Goal: Information Seeking & Learning: Learn about a topic

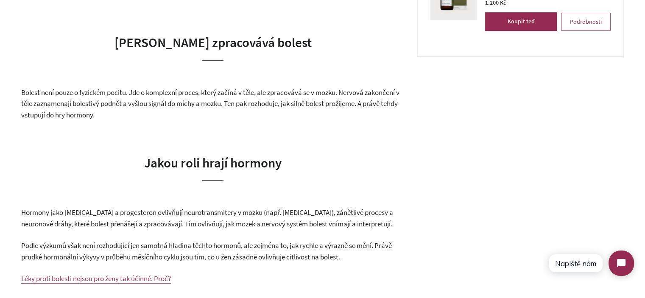
scroll to position [552, 0]
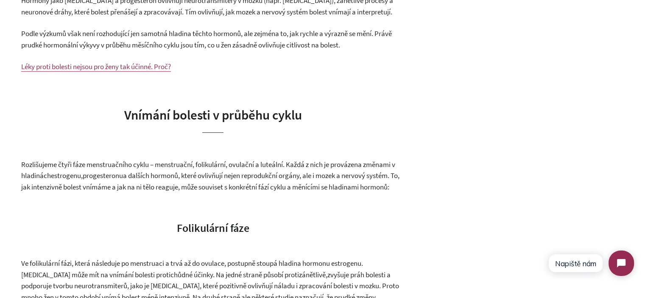
click at [172, 167] on span "Rozlišujeme čtyři fáze menstruačního cyklu – menstruační, folikulární, ovulační…" at bounding box center [208, 170] width 374 height 21
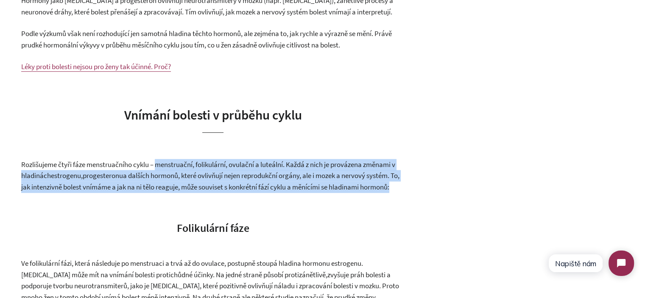
drag, startPoint x: 172, startPoint y: 167, endPoint x: 175, endPoint y: 195, distance: 28.1
click at [175, 193] on p "Rozlišujeme čtyři fáze menstruačního cyklu – menstruační, folikulární, ovulační…" at bounding box center [213, 176] width 384 height 34
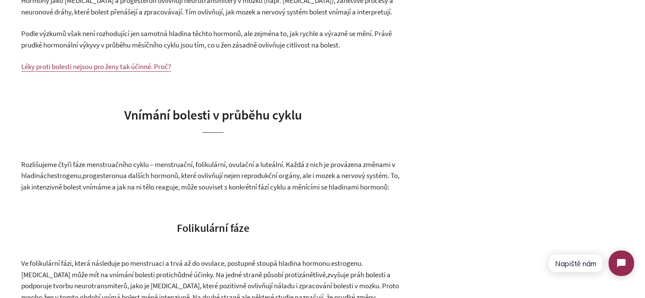
click at [225, 180] on span "a dalších hormonů, které ovlivňují nejen reprodukční orgány, ale i mozek a nerv…" at bounding box center [210, 181] width 379 height 21
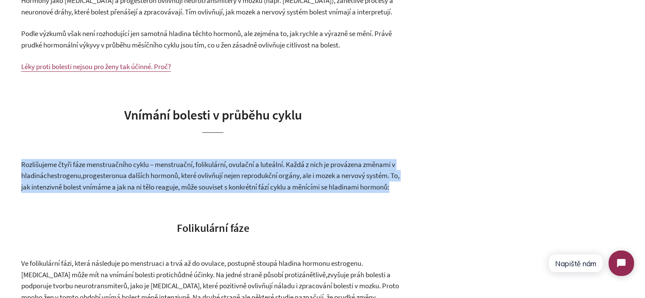
click at [225, 180] on span "a dalších hormonů, které ovlivňují nejen reprodukční orgány, ale i mozek a nerv…" at bounding box center [210, 181] width 379 height 21
click at [275, 191] on span "a dalších hormonů, které ovlivňují nejen reprodukční orgány, ale i mozek a nerv…" at bounding box center [210, 181] width 379 height 21
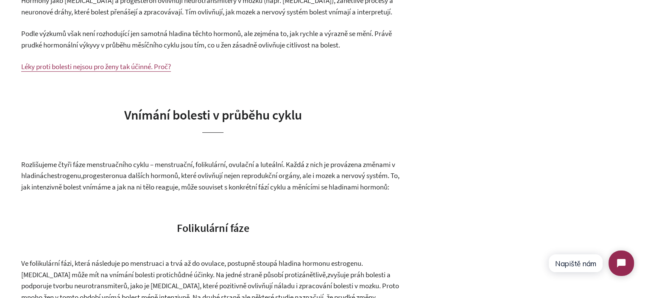
click at [261, 186] on span "a dalších hormonů, které ovlivňují nejen reprodukční orgány, ale i mozek a nerv…" at bounding box center [210, 181] width 379 height 21
click at [221, 186] on span "a dalších hormonů, které ovlivňují nejen reprodukční orgány, ale i mozek a nerv…" at bounding box center [210, 181] width 379 height 21
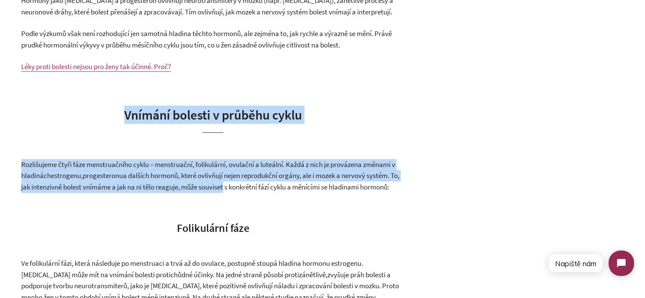
drag, startPoint x: 221, startPoint y: 186, endPoint x: 159, endPoint y: 110, distance: 98.3
click at [159, 110] on span "Vnímání bolesti v průběhu cyklu" at bounding box center [213, 115] width 178 height 17
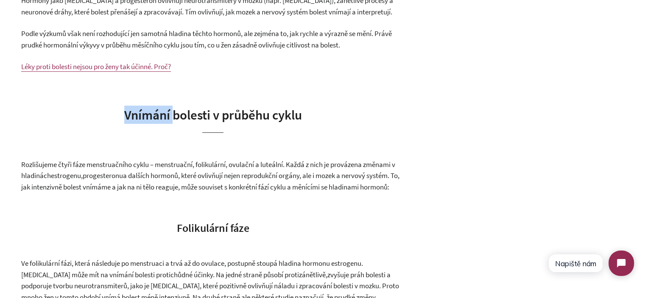
click at [159, 110] on span "Vnímání bolesti v průběhu cyklu" at bounding box center [213, 115] width 178 height 17
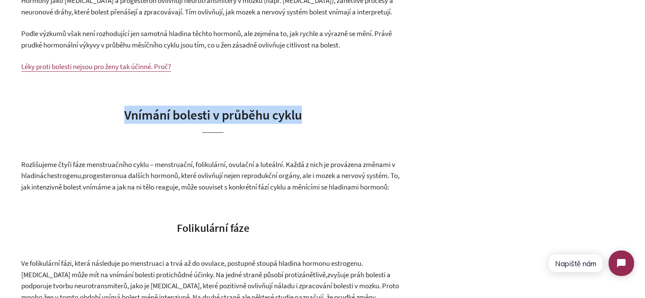
click at [159, 110] on span "Vnímání bolesti v průběhu cyklu" at bounding box center [213, 115] width 178 height 17
click at [256, 117] on span "Vnímání bolesti v průběhu cyklu" at bounding box center [213, 115] width 178 height 17
click at [349, 119] on h2 "Vnímání bolesti v průběhu cyklu" at bounding box center [213, 119] width 384 height 27
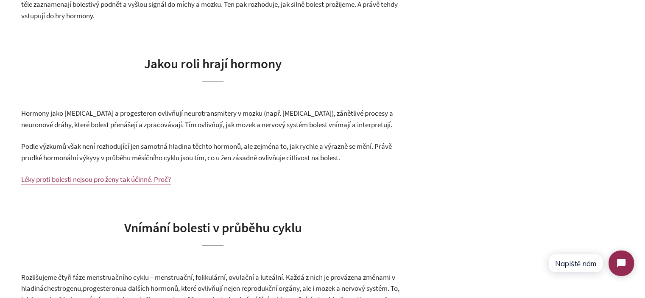
scroll to position [424, 0]
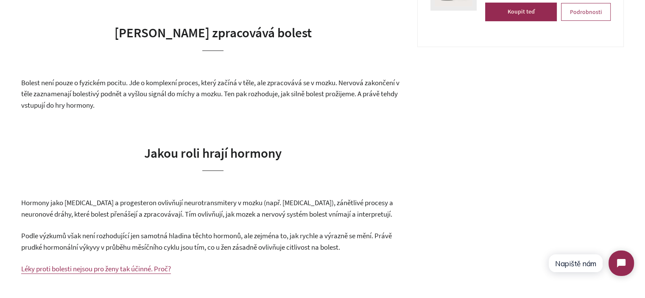
scroll to position [339, 0]
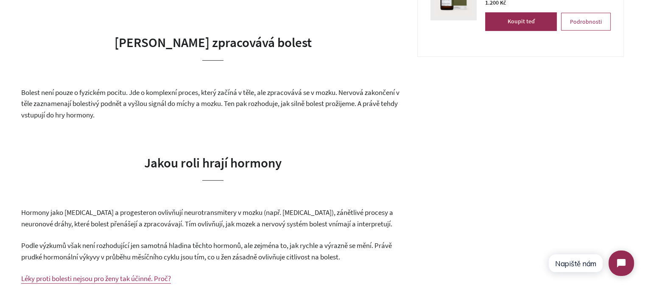
click at [233, 108] on span "Bolest není pouze o fyzickém pocitu. Jde o komplexní proces, který začíná v těl…" at bounding box center [210, 104] width 379 height 32
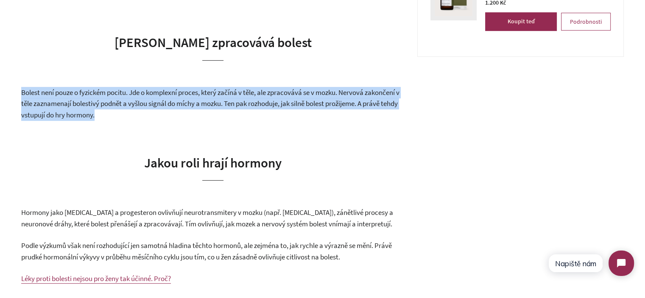
drag, startPoint x: 233, startPoint y: 108, endPoint x: 236, endPoint y: 120, distance: 11.7
click at [236, 120] on p "Bolest není pouze o fyzickém pocitu. Jde o komplexní proces, který začíná v těl…" at bounding box center [213, 104] width 384 height 34
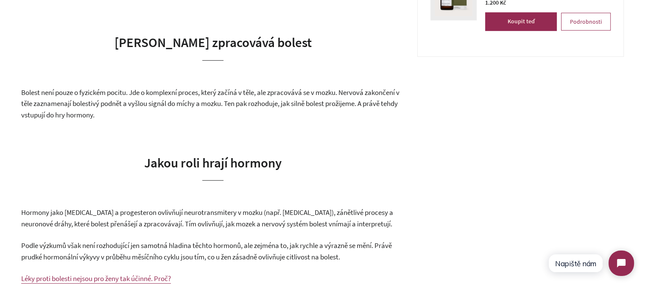
drag, startPoint x: 249, startPoint y: 108, endPoint x: 236, endPoint y: 104, distance: 13.8
click at [240, 104] on p "Bolest není pouze o fyzickém pocitu. Jde o komplexní proces, který začíná v těl…" at bounding box center [213, 104] width 384 height 34
click at [235, 104] on span "Bolest není pouze o fyzickém pocitu. Jde o komplexní proces, který začíná v těl…" at bounding box center [210, 104] width 379 height 32
drag, startPoint x: 234, startPoint y: 104, endPoint x: 235, endPoint y: 111, distance: 6.5
click at [235, 111] on p "Bolest není pouze o fyzickém pocitu. Jde o komplexní proces, který začíná v těl…" at bounding box center [213, 104] width 384 height 34
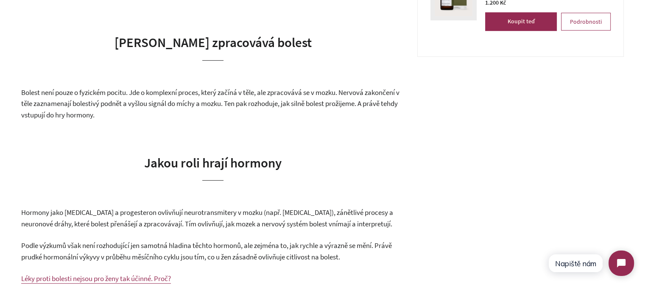
click at [235, 111] on p "Bolest není pouze o fyzickém pocitu. Jde o komplexní proces, který začíná v těl…" at bounding box center [213, 104] width 384 height 34
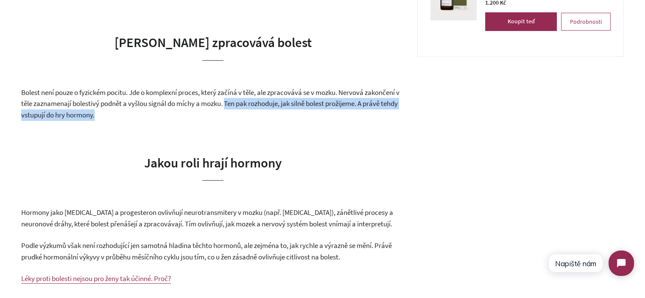
drag, startPoint x: 235, startPoint y: 111, endPoint x: 235, endPoint y: 104, distance: 6.8
click at [235, 104] on p "Bolest není pouze o fyzickém pocitu. Jde o komplexní proces, který začíná v těl…" at bounding box center [213, 104] width 384 height 34
click at [235, 104] on span "Bolest není pouze o fyzickém pocitu. Jde o komplexní proces, který začíná v těl…" at bounding box center [210, 104] width 379 height 32
drag, startPoint x: 235, startPoint y: 104, endPoint x: 236, endPoint y: 113, distance: 8.5
click at [236, 113] on p "Bolest není pouze o fyzickém pocitu. Jde o komplexní proces, který začíná v těl…" at bounding box center [213, 104] width 384 height 34
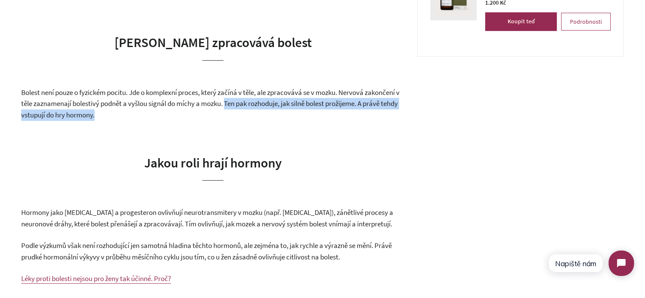
click at [236, 113] on p "Bolest není pouze o fyzickém pocitu. Jde o komplexní proces, který začíná v těl…" at bounding box center [213, 104] width 384 height 34
drag, startPoint x: 132, startPoint y: 45, endPoint x: 266, endPoint y: 112, distance: 149.9
click at [266, 112] on p "Bolest není pouze o fyzickém pocitu. Jde o komplexní proces, který začíná v těl…" at bounding box center [213, 104] width 384 height 34
